Goal: Obtain resource: Download file/media

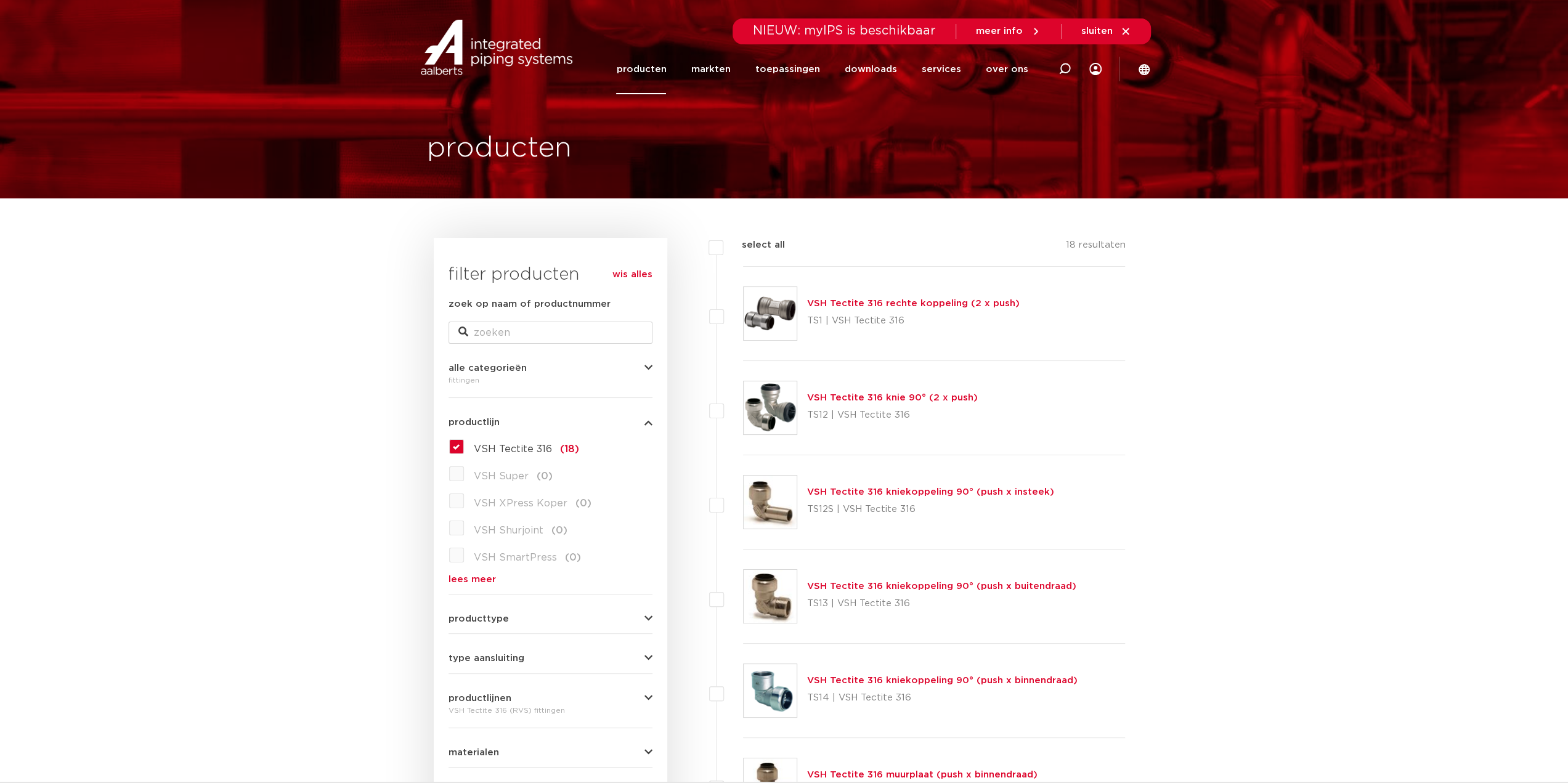
click at [928, 300] on link "VSH Tectite 316 rechte koppeling (2 x push)" at bounding box center [913, 303] width 212 height 10
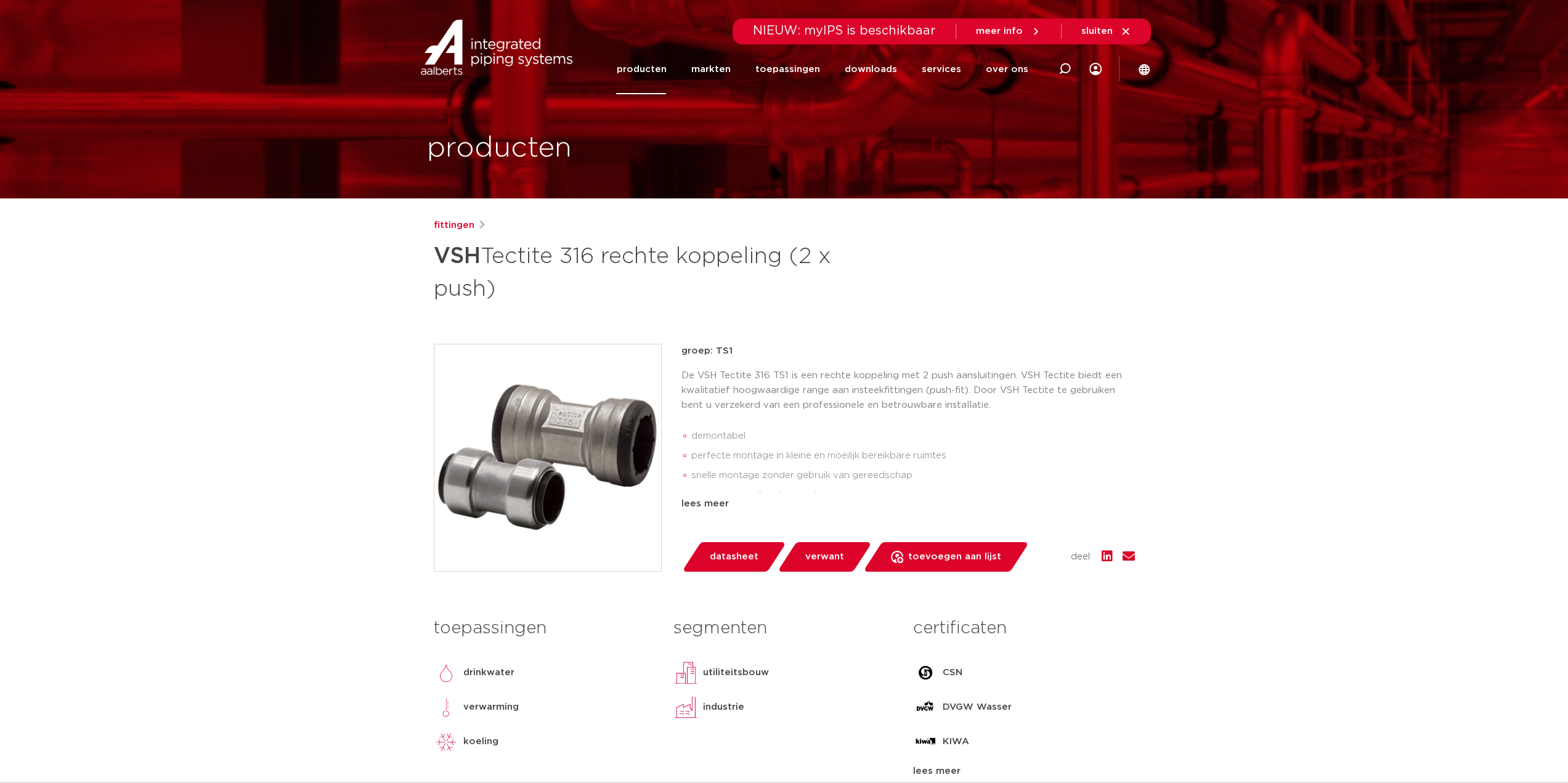
click at [685, 372] on p "De VSH Tectite 316 TS1 is een rechte koppeling met 2 push aansluitingen. VSH Te…" at bounding box center [908, 391] width 453 height 45
drag, startPoint x: 685, startPoint y: 372, endPoint x: 783, endPoint y: 374, distance: 98.0
click at [773, 374] on p "De VSH Tectite 316 TS1 is een rechte koppeling met 2 push aansluitingen. VSH Te…" at bounding box center [908, 391] width 453 height 45
click at [829, 377] on p "De VSH Tectite 316 TS1 is een rechte koppeling met 2 push aansluitingen. VSH Te…" at bounding box center [908, 391] width 453 height 45
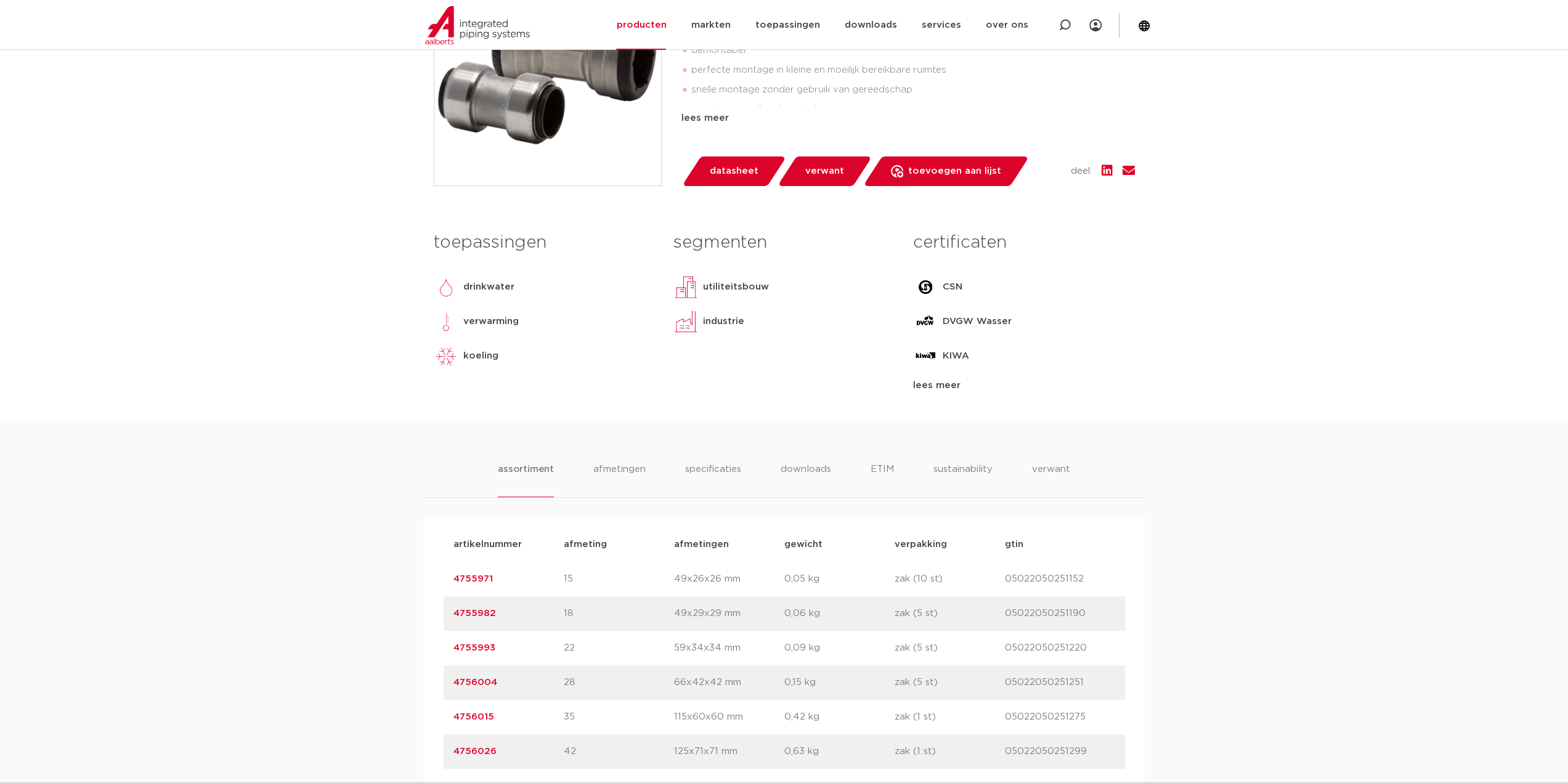
scroll to position [410, 0]
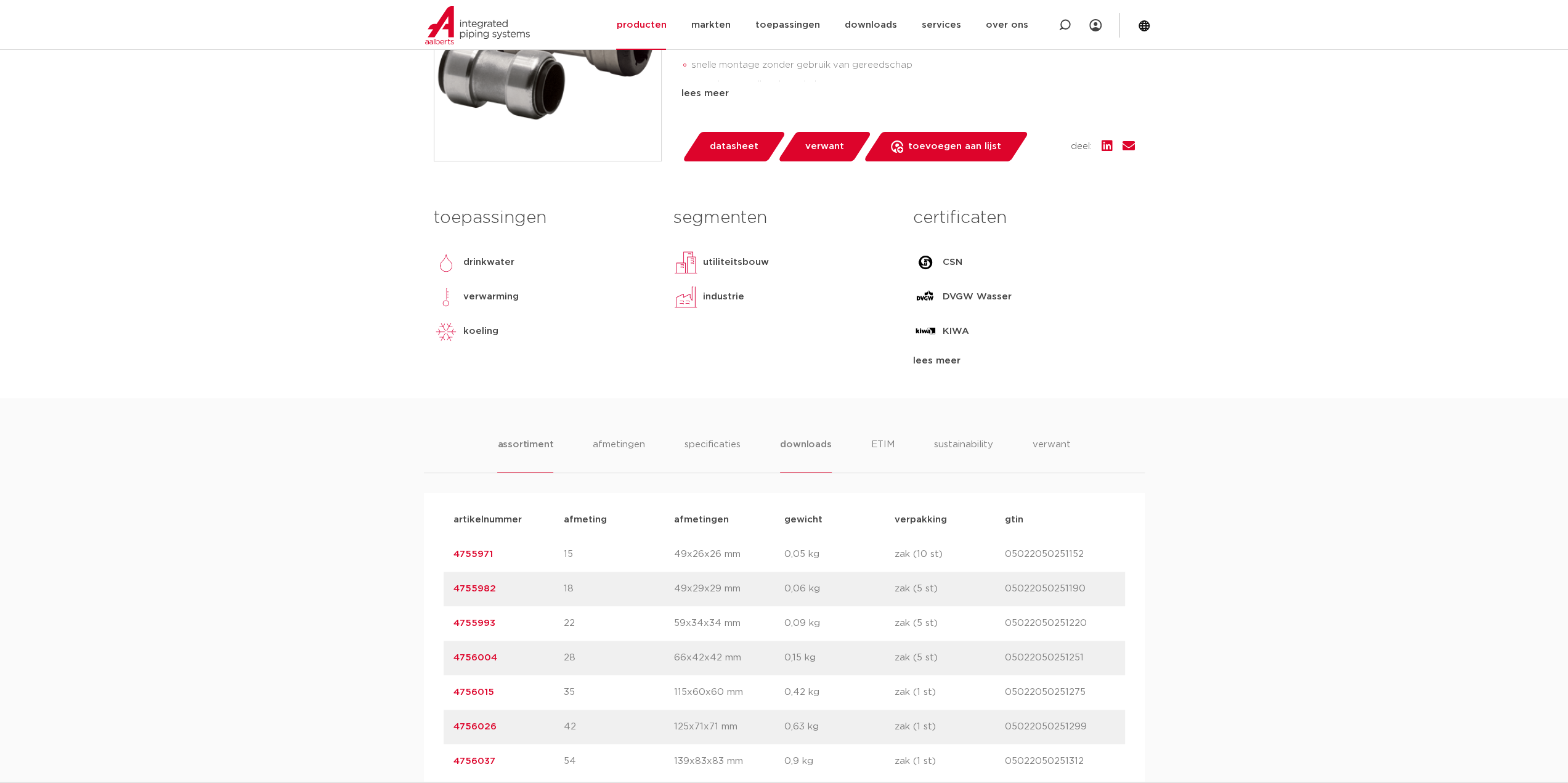
click at [803, 437] on li "downloads" at bounding box center [805, 455] width 51 height 35
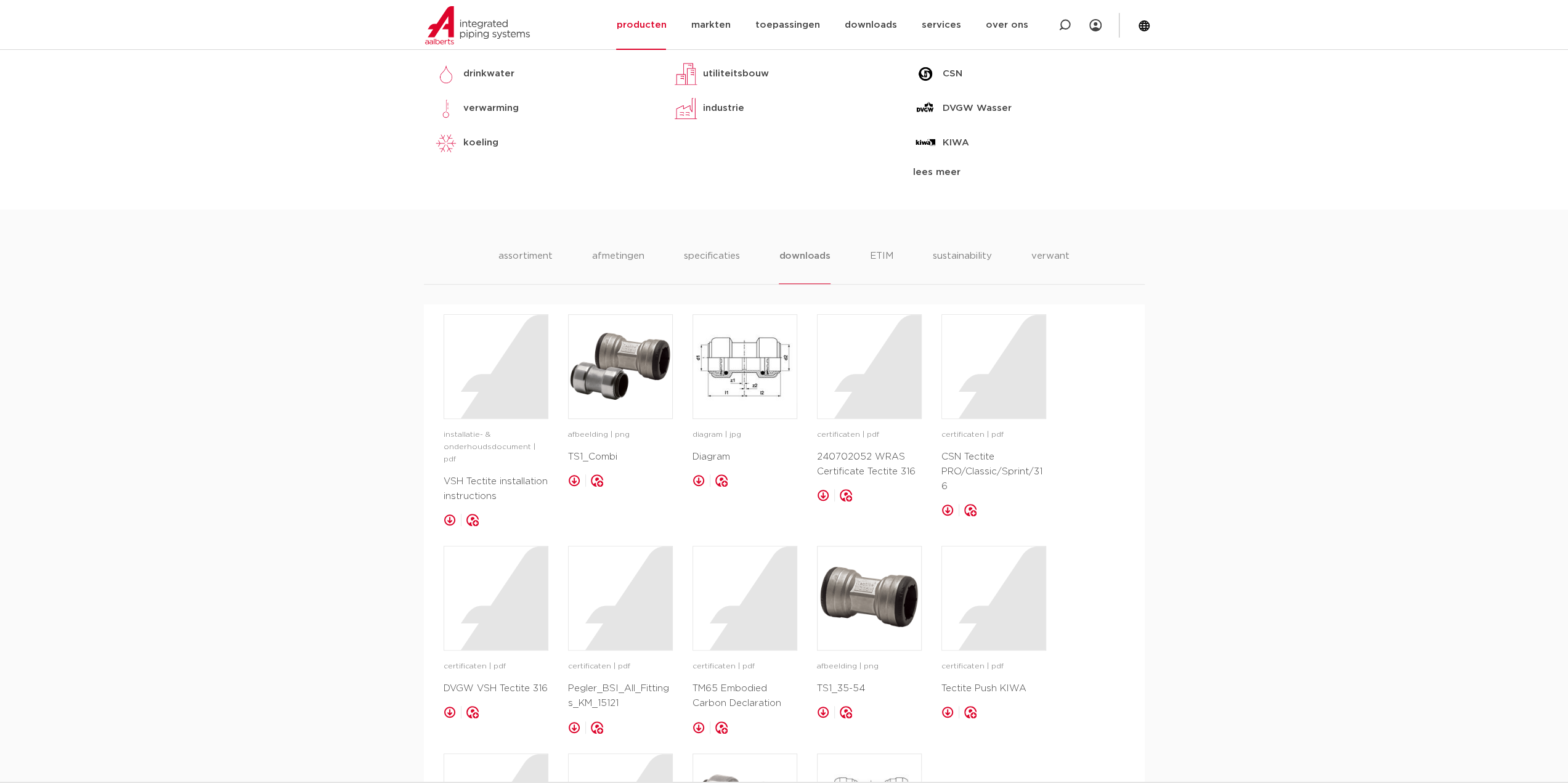
scroll to position [616, 0]
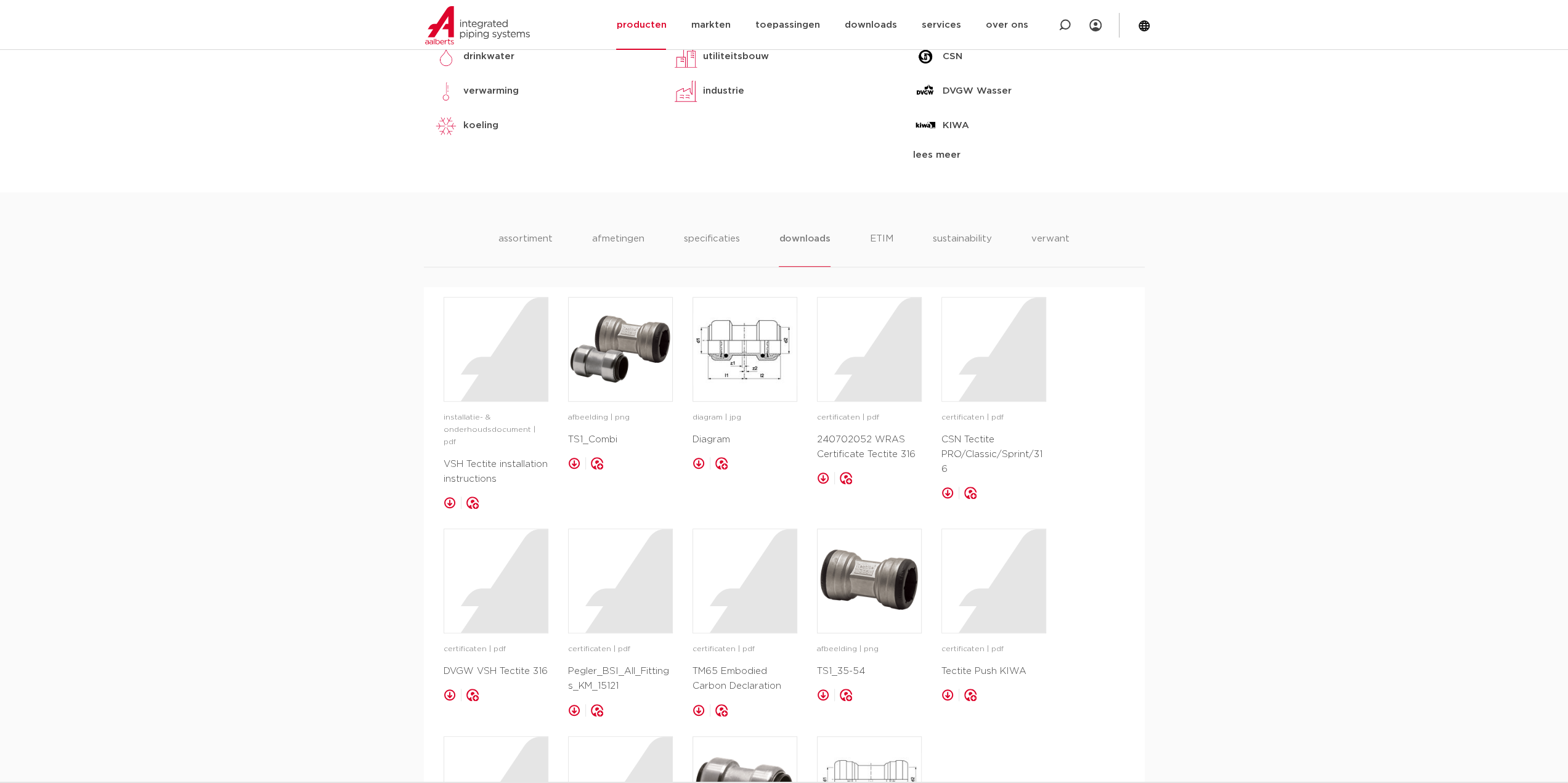
click at [678, 343] on div "installatie- & onderhoudsdocument | pdf VSH Tectite installation instructions o…" at bounding box center [784, 602] width 681 height 612
click at [726, 353] on img at bounding box center [744, 349] width 104 height 104
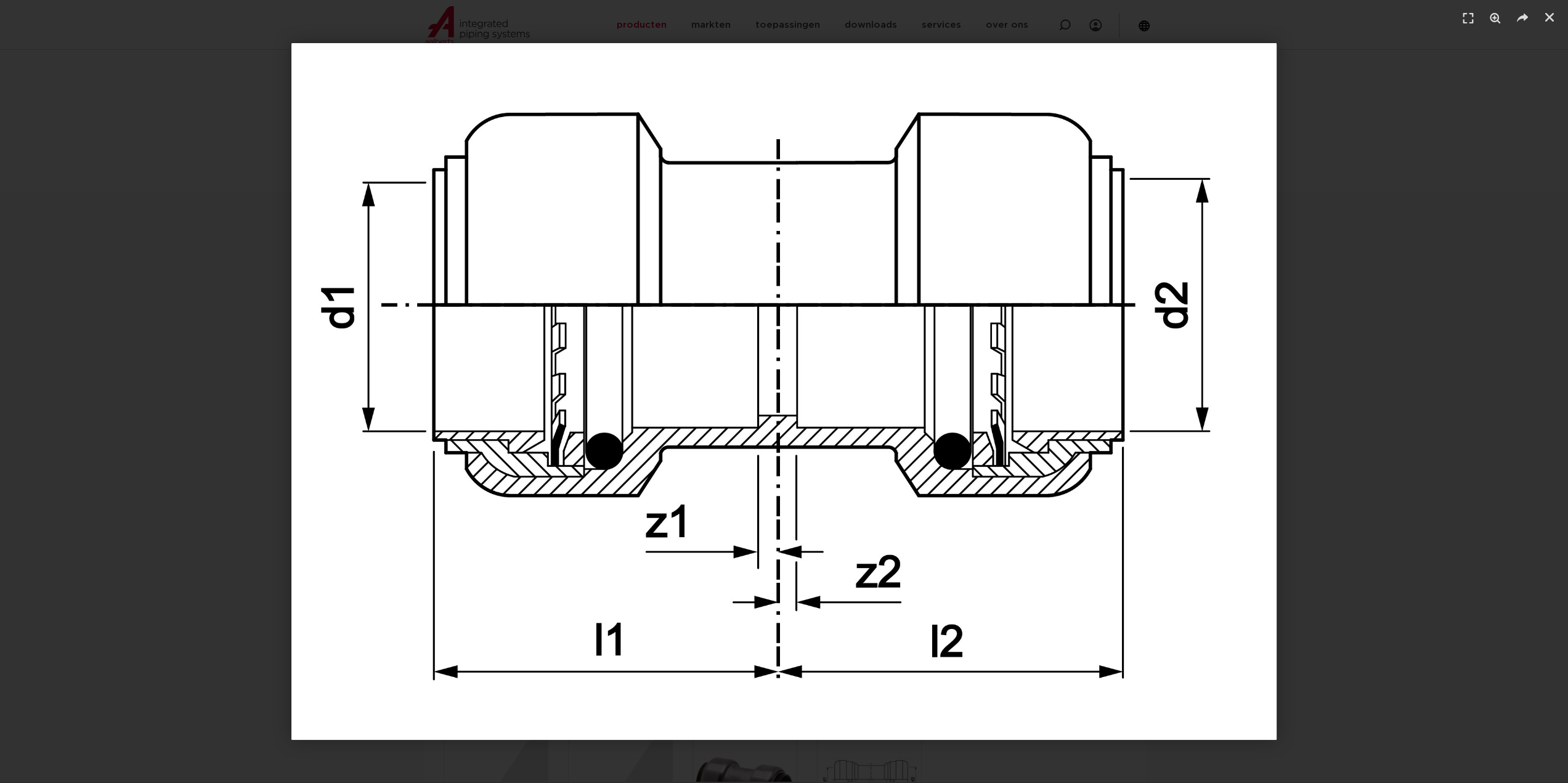
click at [1416, 197] on div "1 / 1" at bounding box center [783, 392] width 1481 height 697
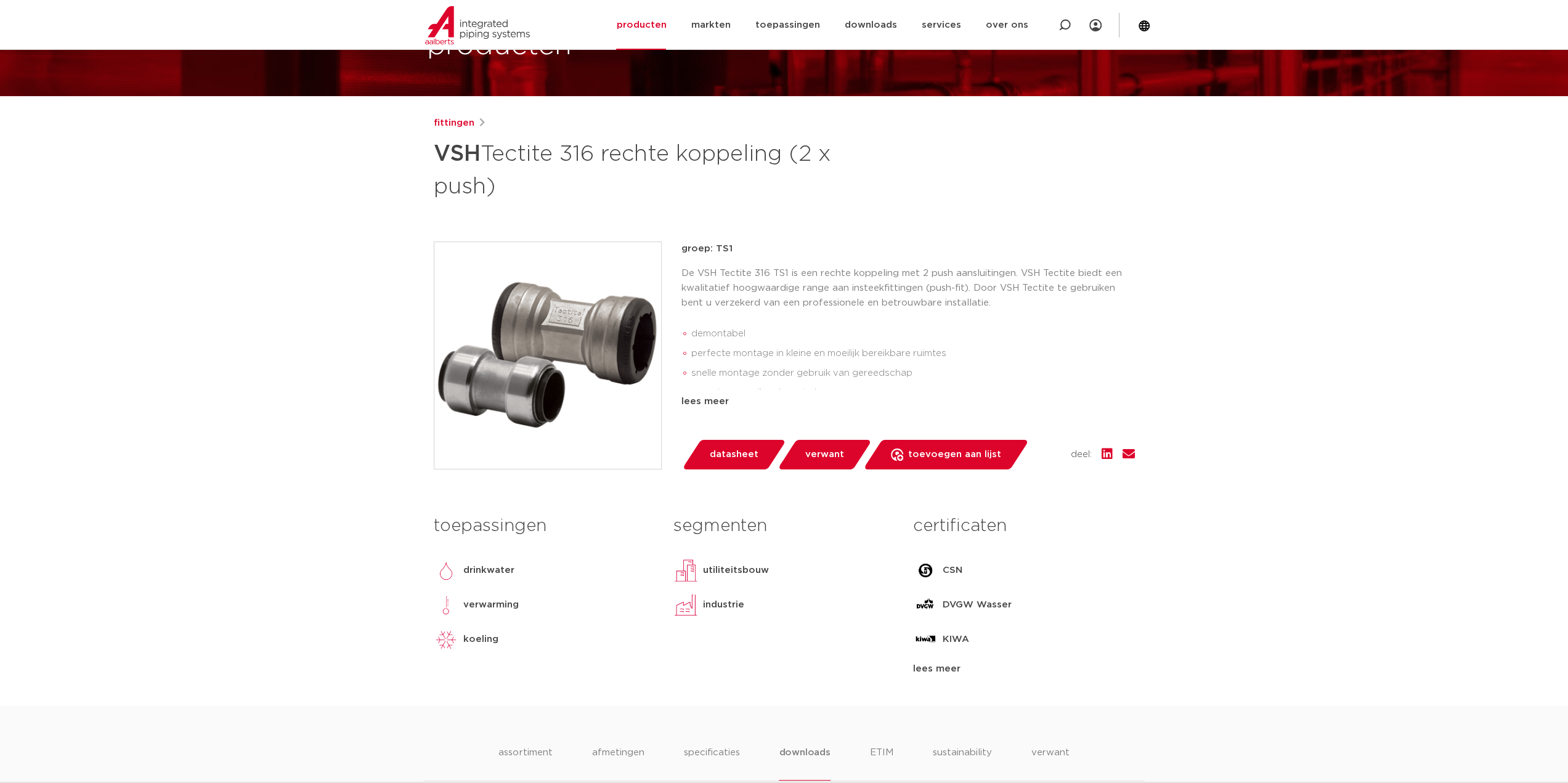
scroll to position [0, 0]
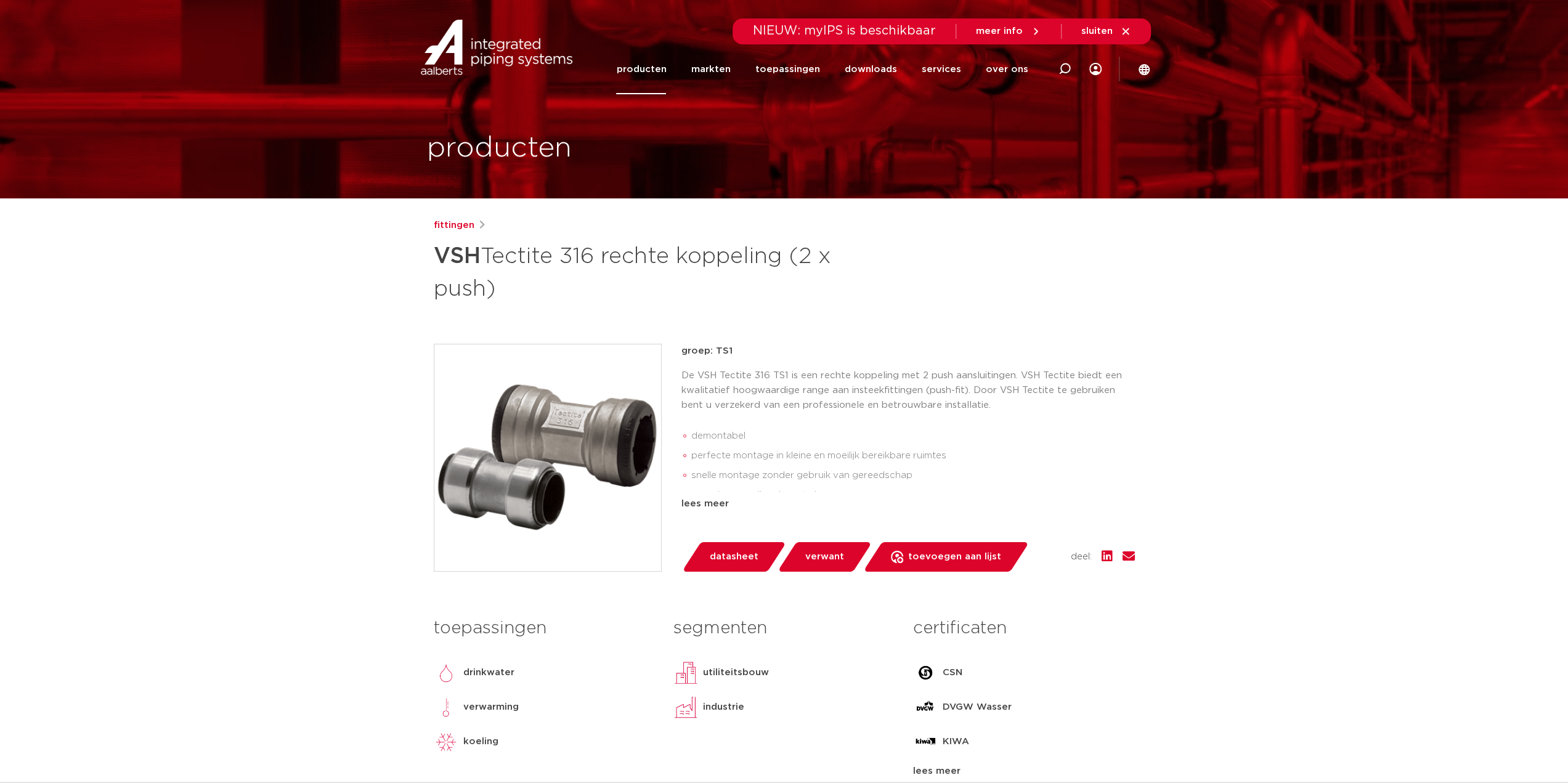
drag, startPoint x: 803, startPoint y: 474, endPoint x: 673, endPoint y: 348, distance: 181.0
click at [673, 348] on div "groep: TS1 De VSH Tectite 316 TS1 is een rechte koppeling met 2 push aansluitin…" at bounding box center [784, 458] width 701 height 228
click at [683, 350] on p "groep: TS1" at bounding box center [908, 351] width 453 height 15
drag, startPoint x: 683, startPoint y: 350, endPoint x: 721, endPoint y: 474, distance: 129.7
click at [721, 474] on div "groep: TS1 De VSH Tectite 316 TS1 is een rechte koppeling met 2 push aansluitin…" at bounding box center [908, 427] width 453 height 168
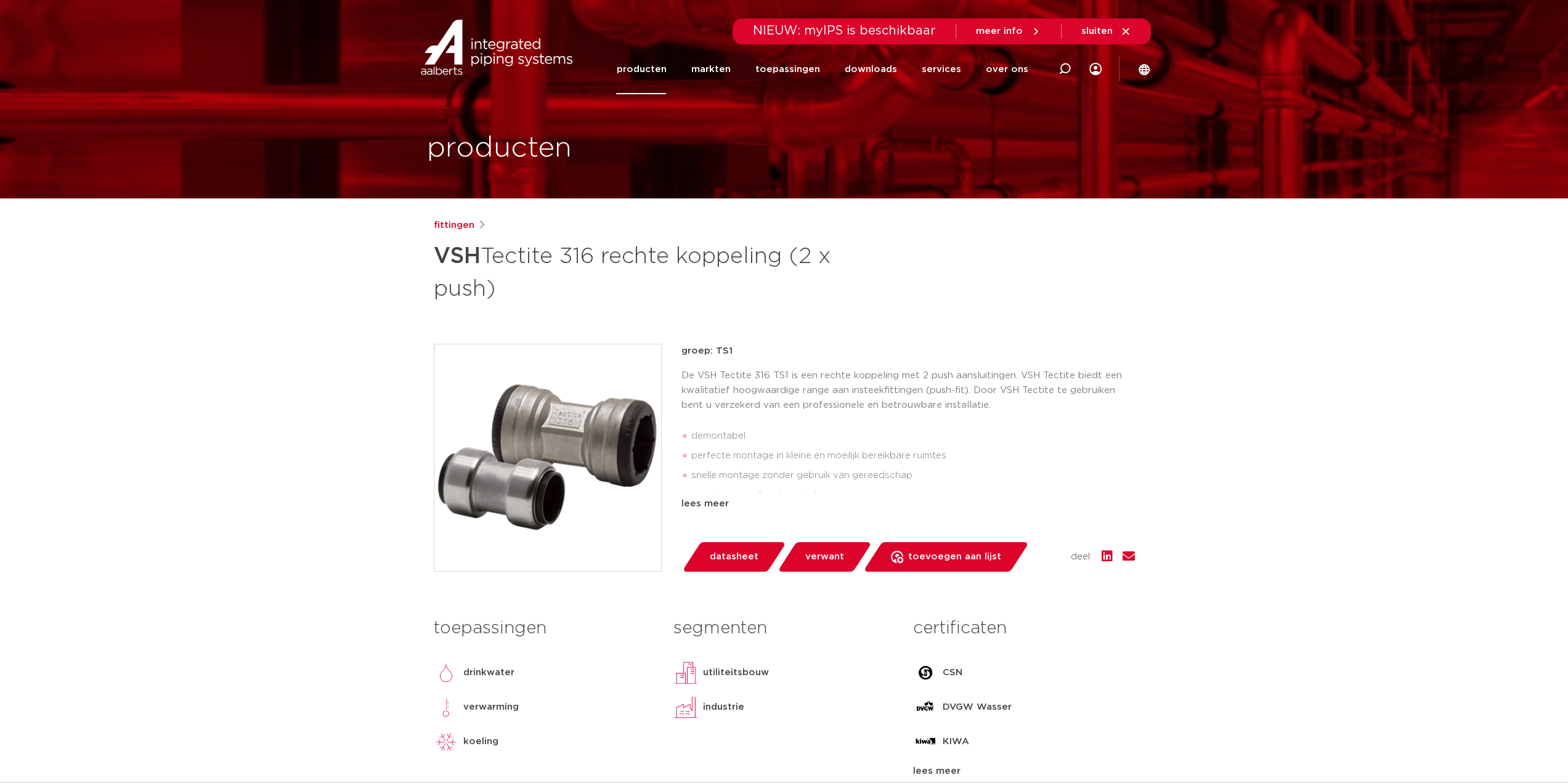
click at [742, 475] on li "snelle montage zonder gebruik van gereedschap" at bounding box center [912, 475] width 443 height 19
click at [746, 475] on li "snelle montage zonder gebruik van gereedschap" at bounding box center [912, 475] width 443 height 19
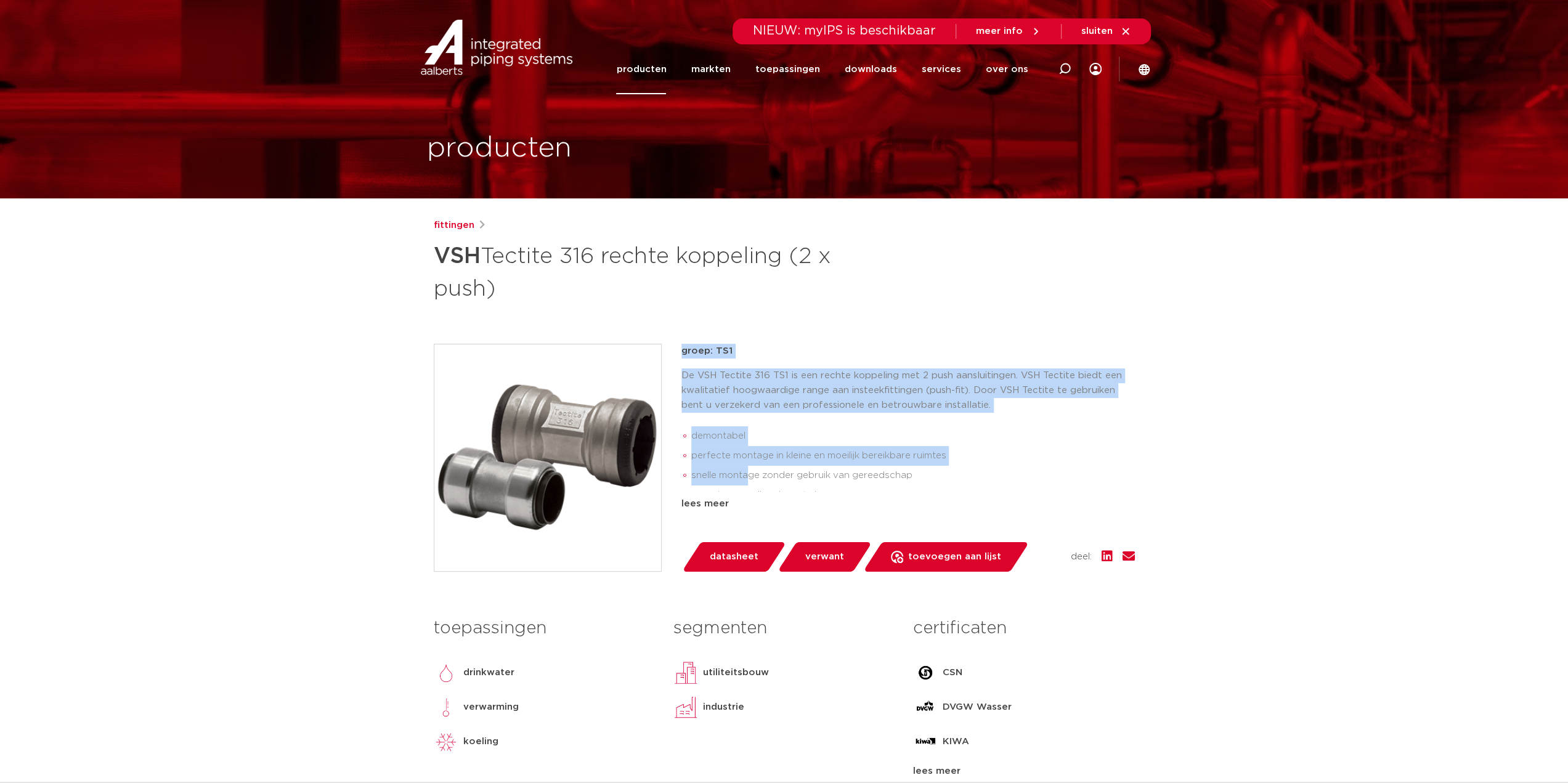
drag, startPoint x: 746, startPoint y: 471, endPoint x: 608, endPoint y: 354, distance: 180.9
click at [608, 354] on div "groep: TS1 De VSH Tectite 316 TS1 is een rechte koppeling met 2 push aansluitin…" at bounding box center [784, 458] width 701 height 228
click at [771, 388] on p "De VSH Tectite 316 TS1 is een rechte koppeling met 2 push aansluitingen. VSH Te…" at bounding box center [908, 391] width 453 height 45
